Goal: Task Accomplishment & Management: Complete application form

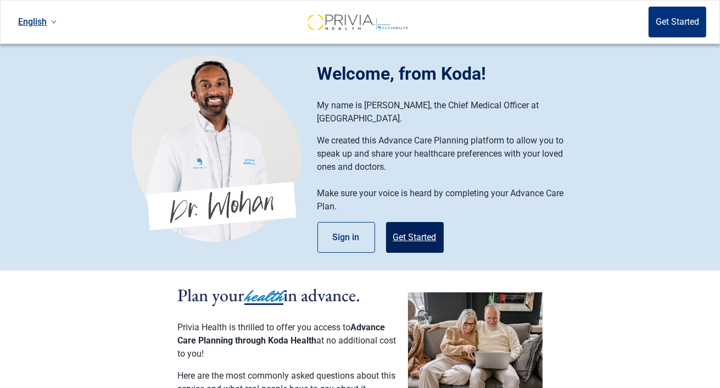
click at [410, 225] on button "Get Started" at bounding box center [415, 237] width 58 height 31
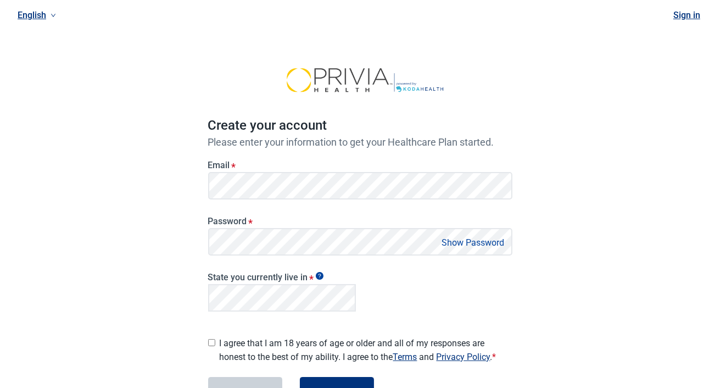
drag, startPoint x: 516, startPoint y: 44, endPoint x: 451, endPoint y: 42, distance: 64.9
click at [451, 42] on main "Create your account Please enter your information to get your Healthcare Plan s…" at bounding box center [360, 246] width 357 height 457
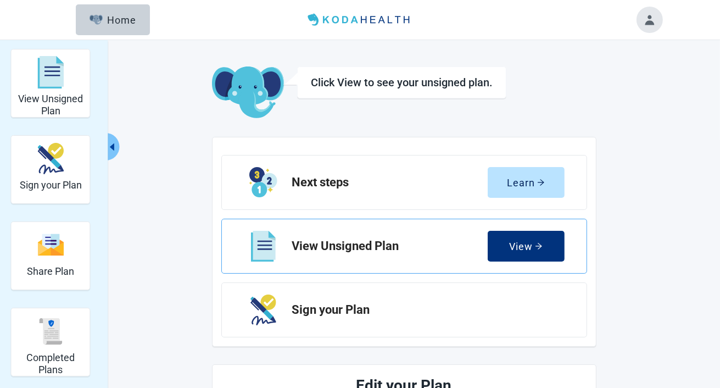
drag, startPoint x: 594, startPoint y: 323, endPoint x: 573, endPoint y: 246, distance: 79.8
click at [573, 246] on div "Next steps Learn View Unsigned Plan View Sign your Plan" at bounding box center [404, 242] width 385 height 210
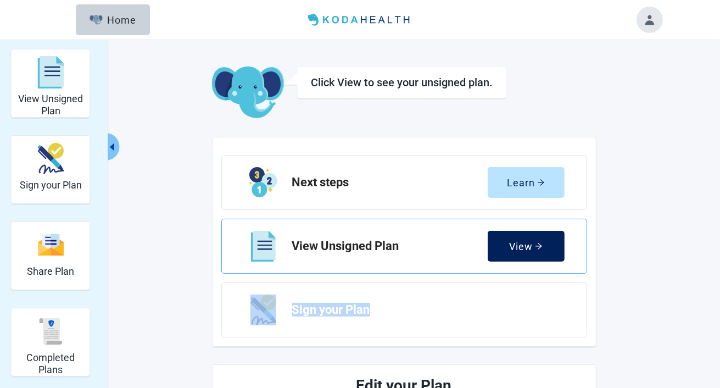
click at [526, 246] on div "View" at bounding box center [526, 246] width 34 height 11
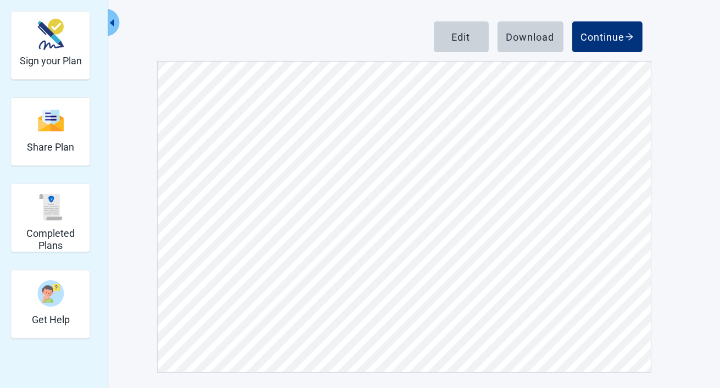
scroll to position [125, 0]
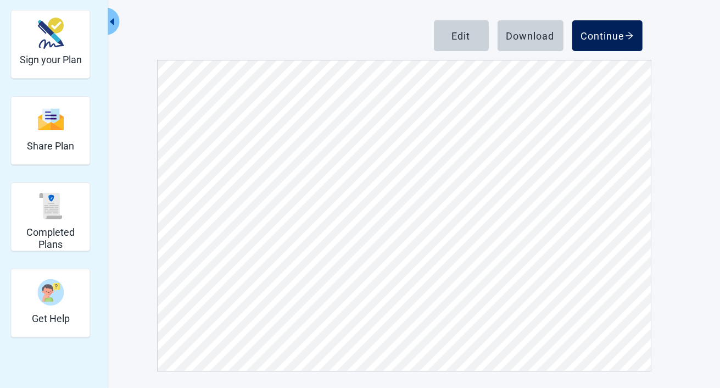
click at [613, 36] on div "Continue" at bounding box center [607, 35] width 53 height 11
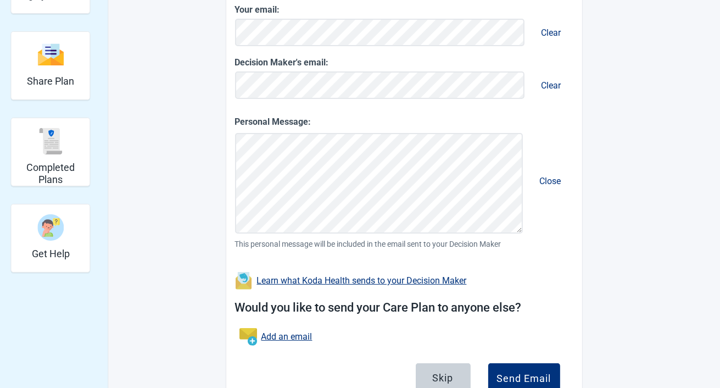
scroll to position [235, 0]
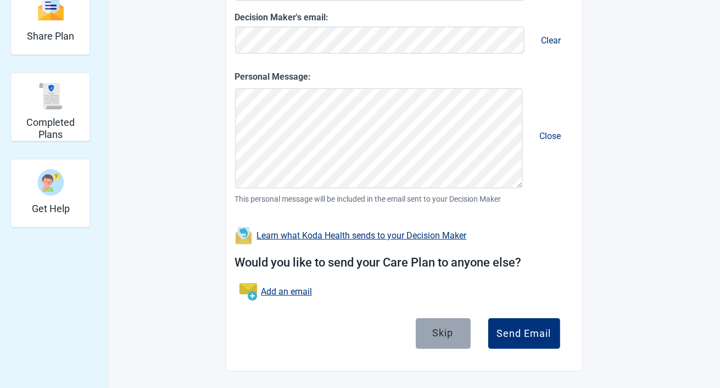
click at [447, 331] on div "Skip" at bounding box center [443, 332] width 21 height 11
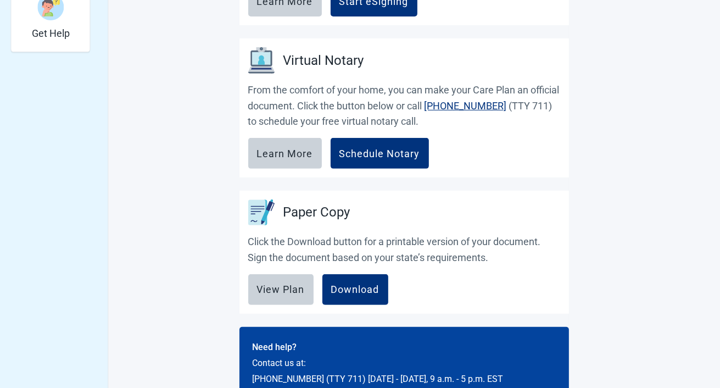
scroll to position [454, 0]
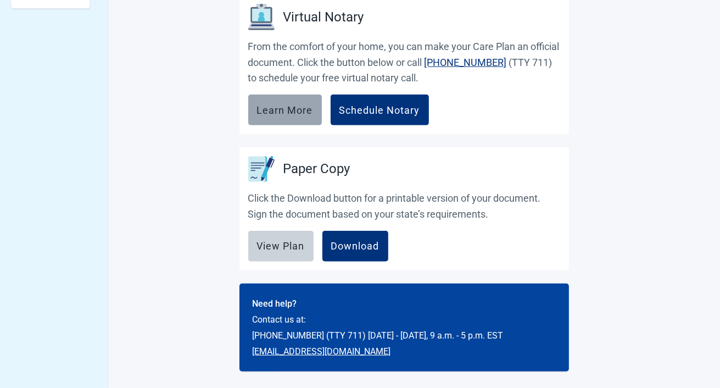
click at [281, 115] on div "Learn More" at bounding box center [285, 109] width 56 height 11
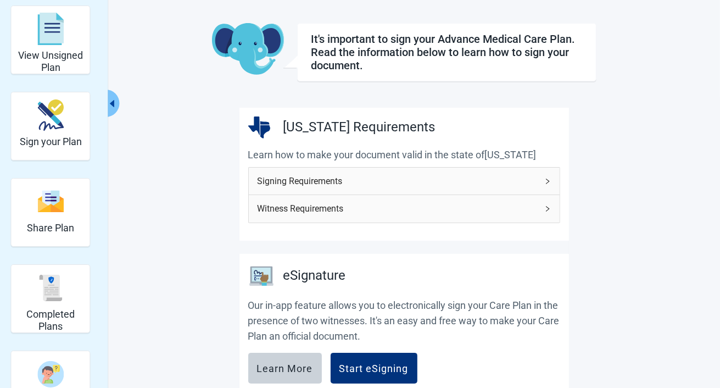
scroll to position [0, 0]
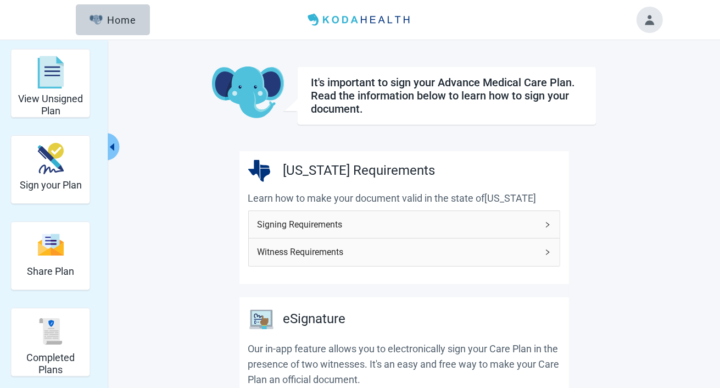
click at [649, 23] on button "Toggle account menu" at bounding box center [650, 20] width 26 height 26
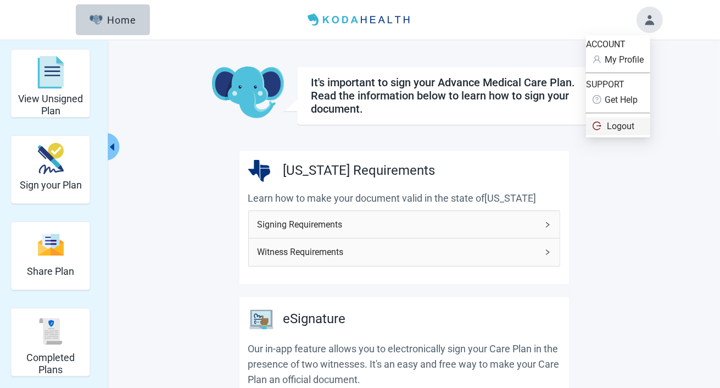
click at [632, 131] on span "Logout" at bounding box center [620, 126] width 27 height 10
